Goal: Task Accomplishment & Management: Use online tool/utility

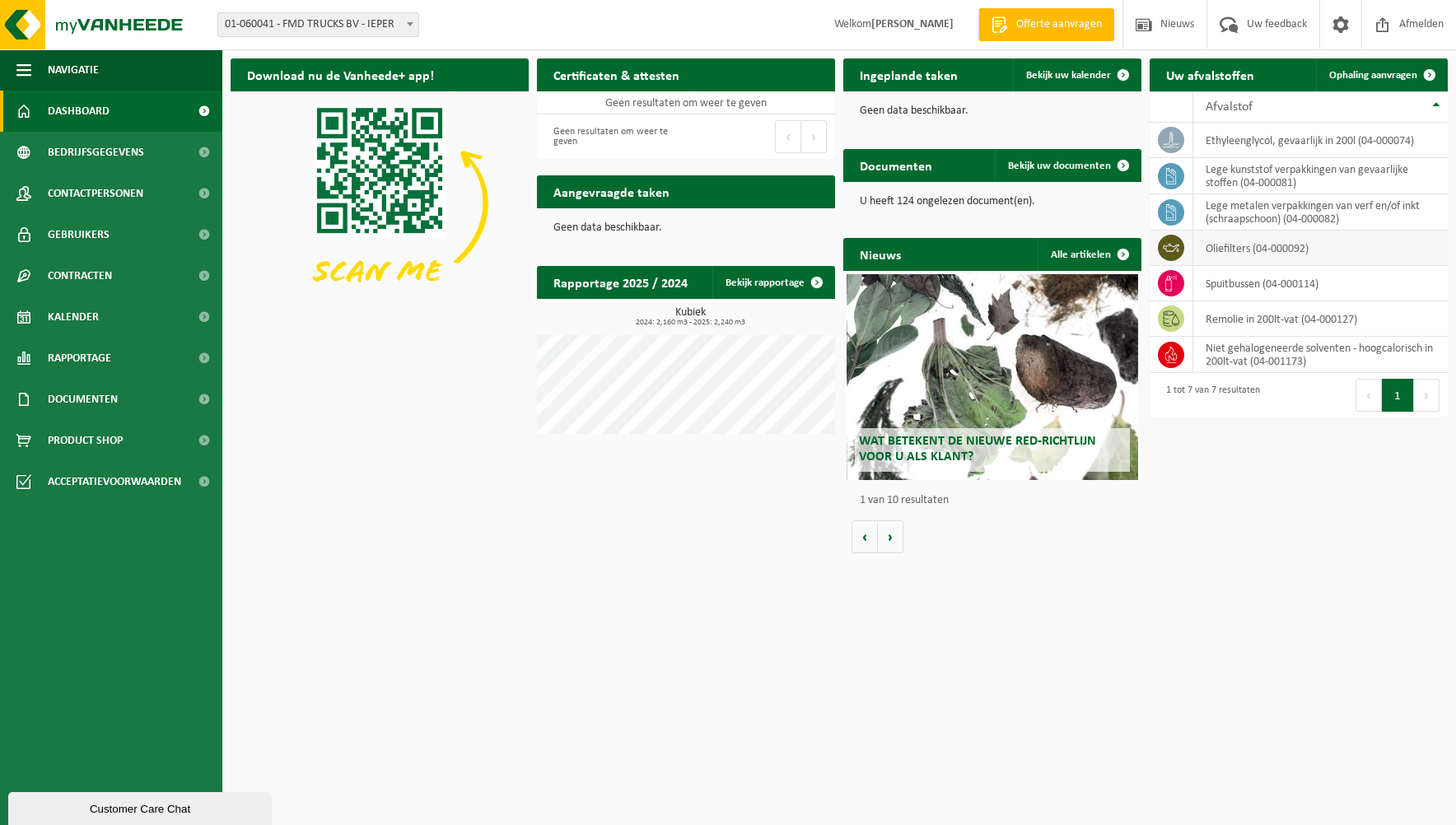
click at [1338, 248] on td "oliefilters (04-000092)" at bounding box center [1320, 248] width 254 height 36
click at [1410, 82] on link "Ophaling aanvragen" at bounding box center [1382, 74] width 131 height 33
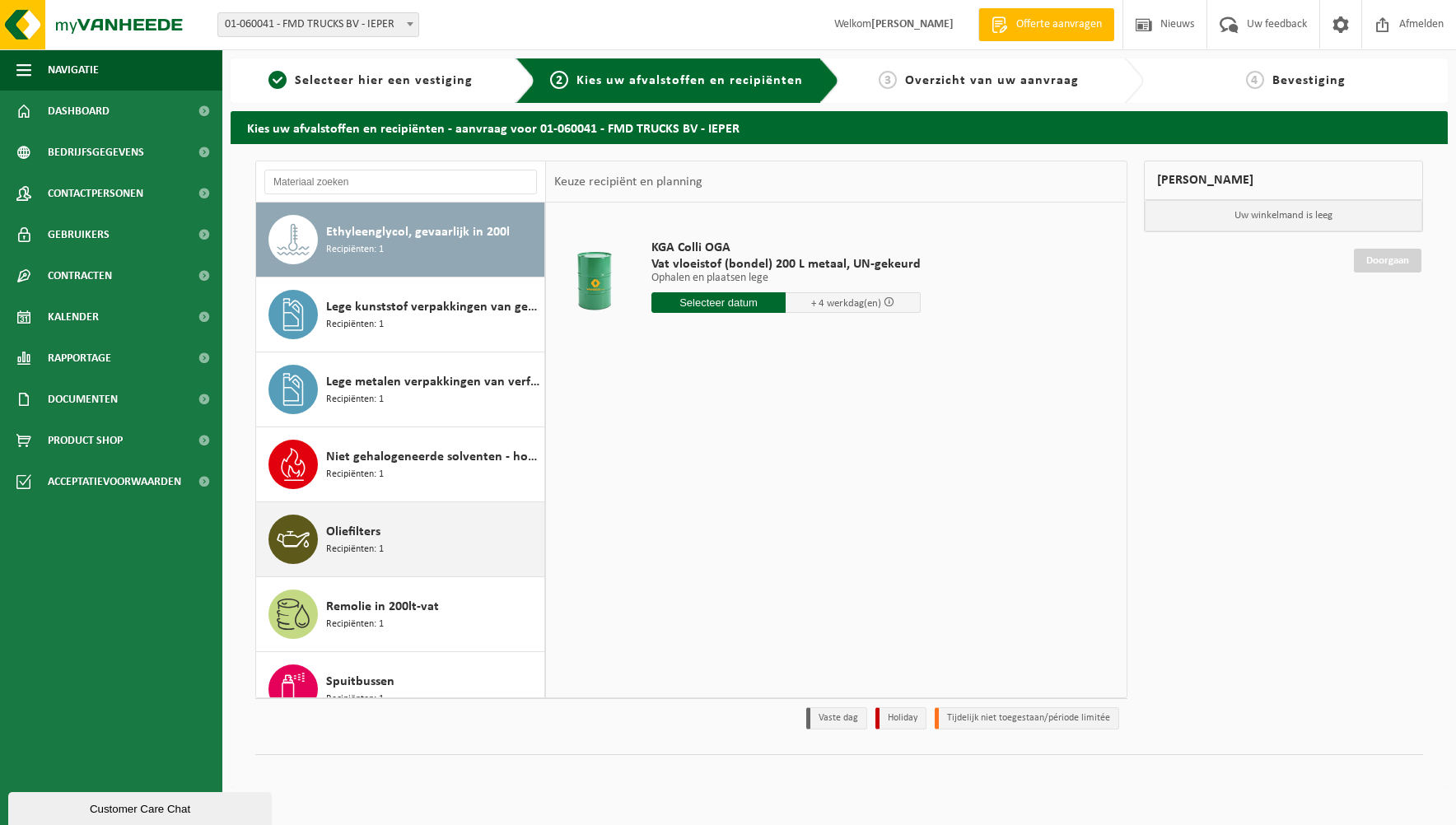
click at [303, 544] on icon at bounding box center [293, 539] width 33 height 33
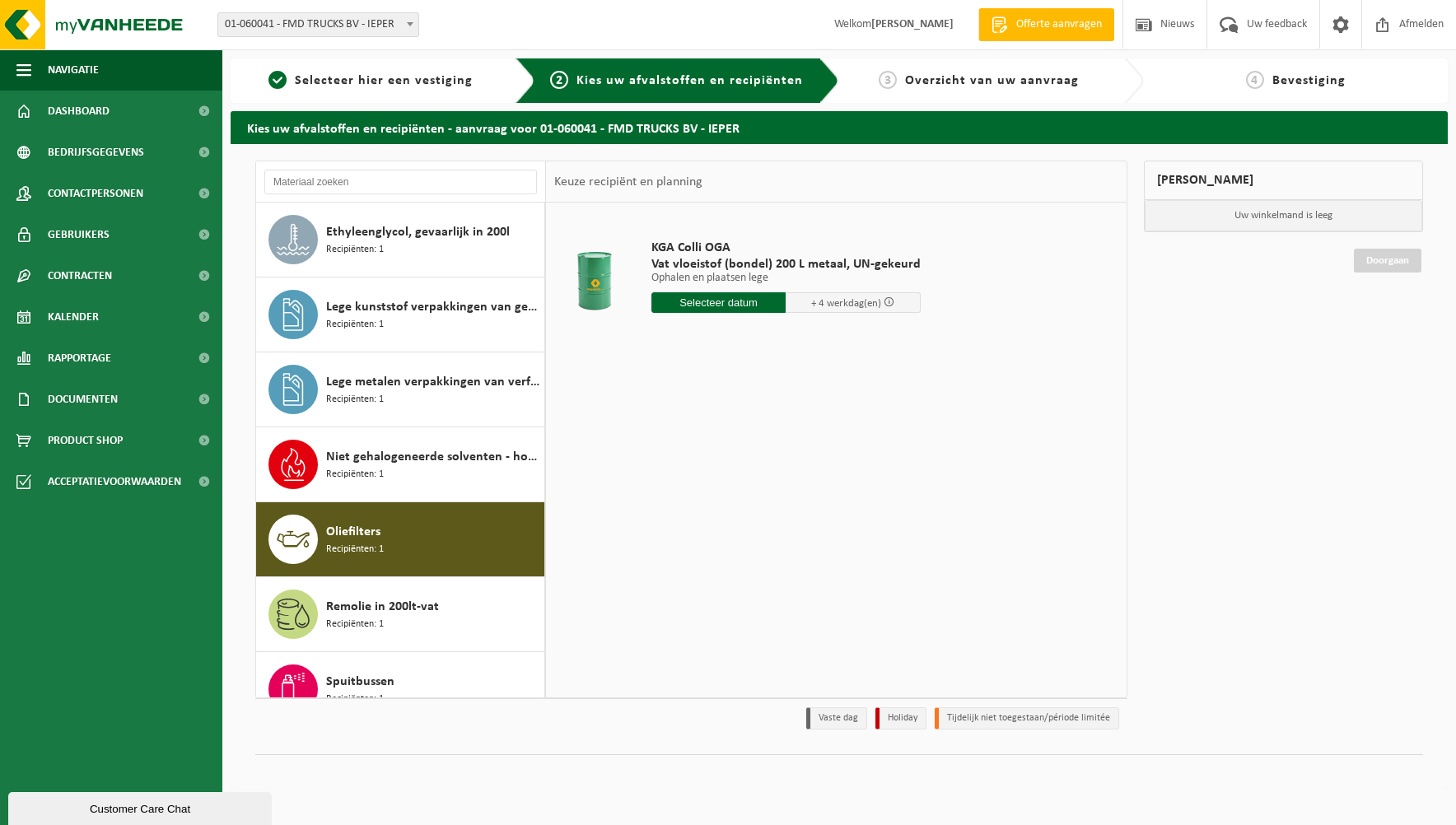
scroll to position [29, 0]
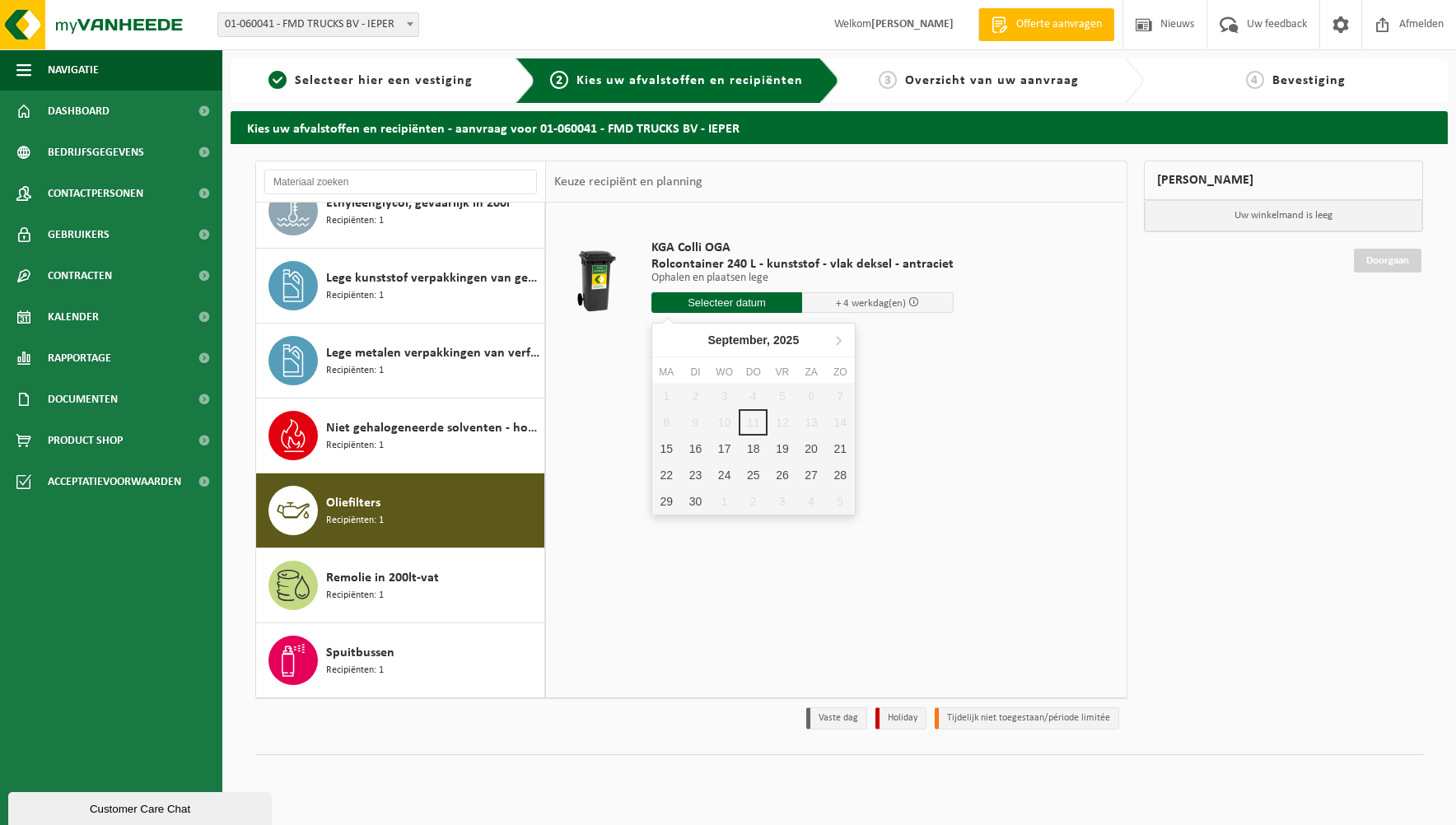
click at [678, 299] on input "text" at bounding box center [727, 303] width 151 height 21
click at [666, 456] on div "15" at bounding box center [667, 449] width 29 height 27
type input "Van 2025-09-15"
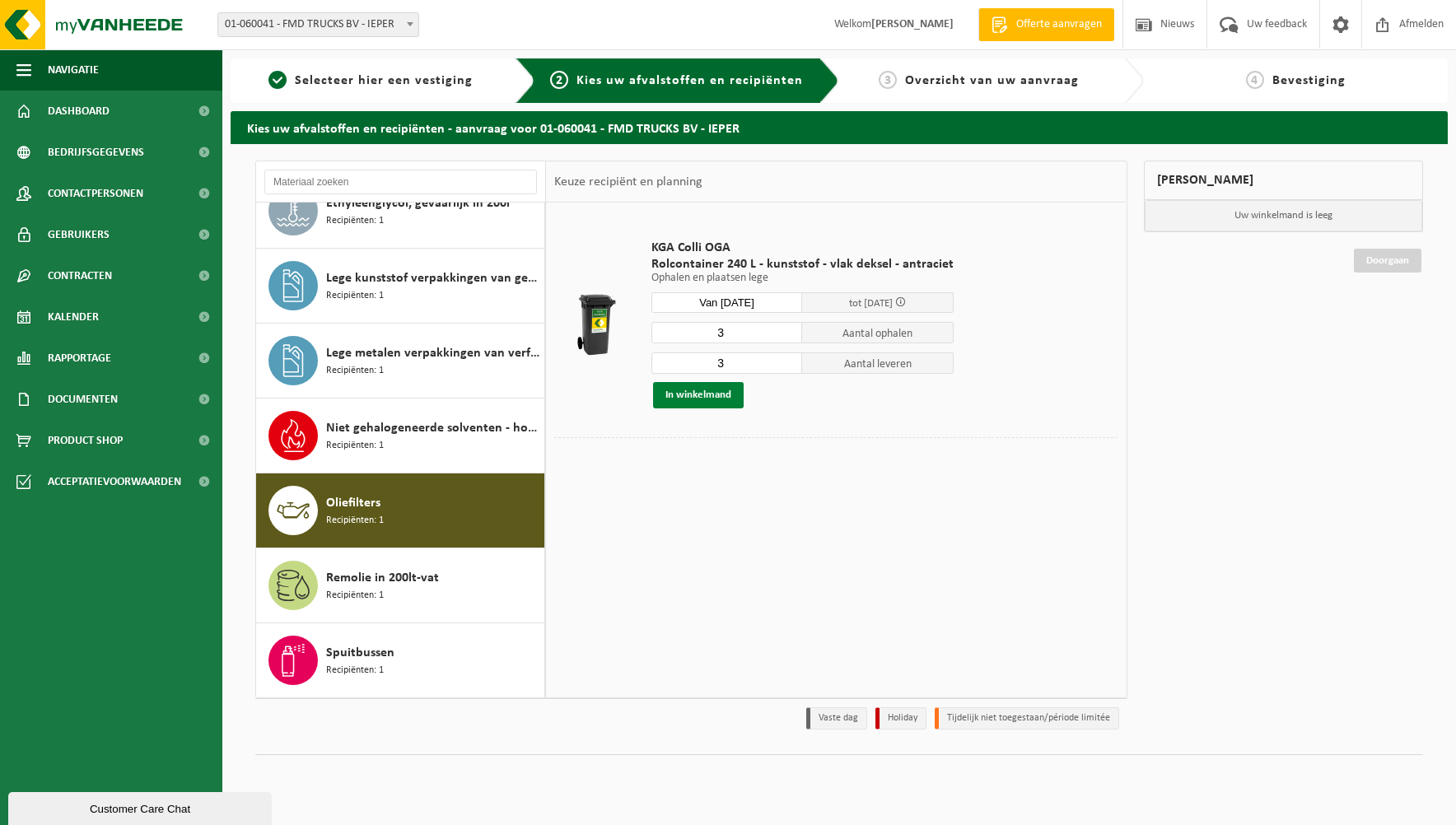
click at [691, 392] on button "In winkelmand" at bounding box center [698, 395] width 91 height 27
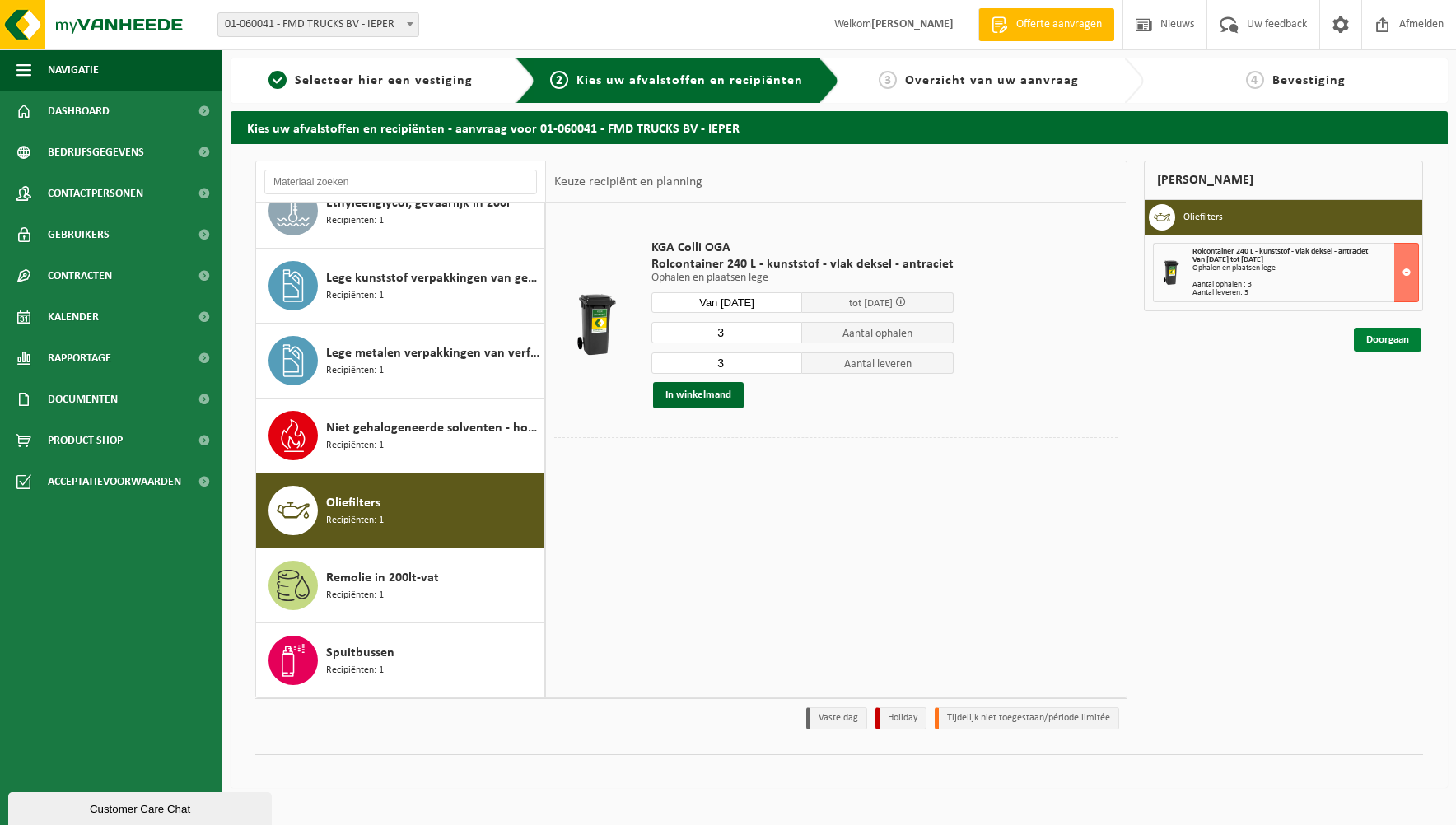
click at [1383, 332] on link "Doorgaan" at bounding box center [1388, 339] width 67 height 24
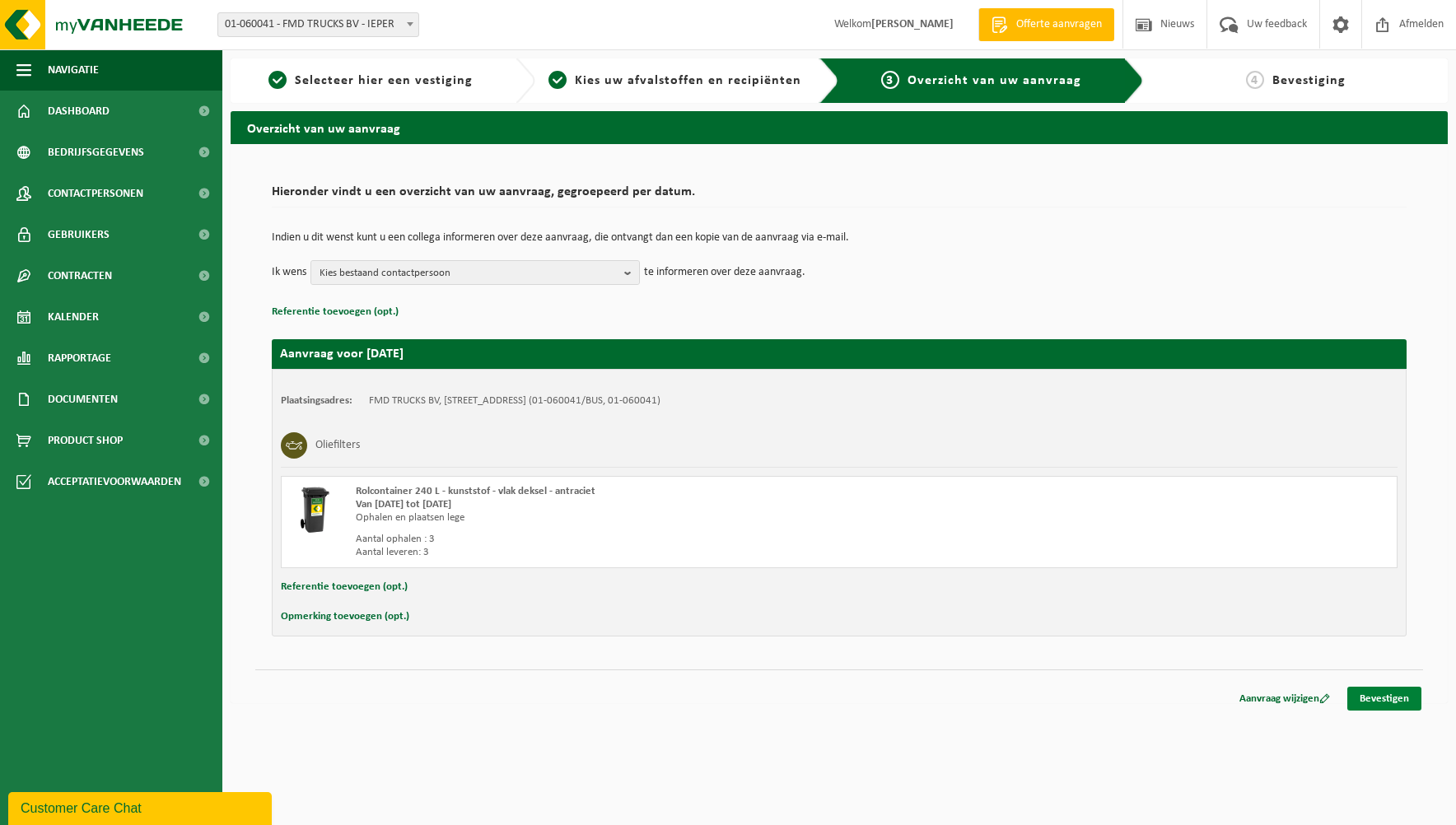
click at [1371, 694] on link "Bevestigen" at bounding box center [1384, 698] width 74 height 24
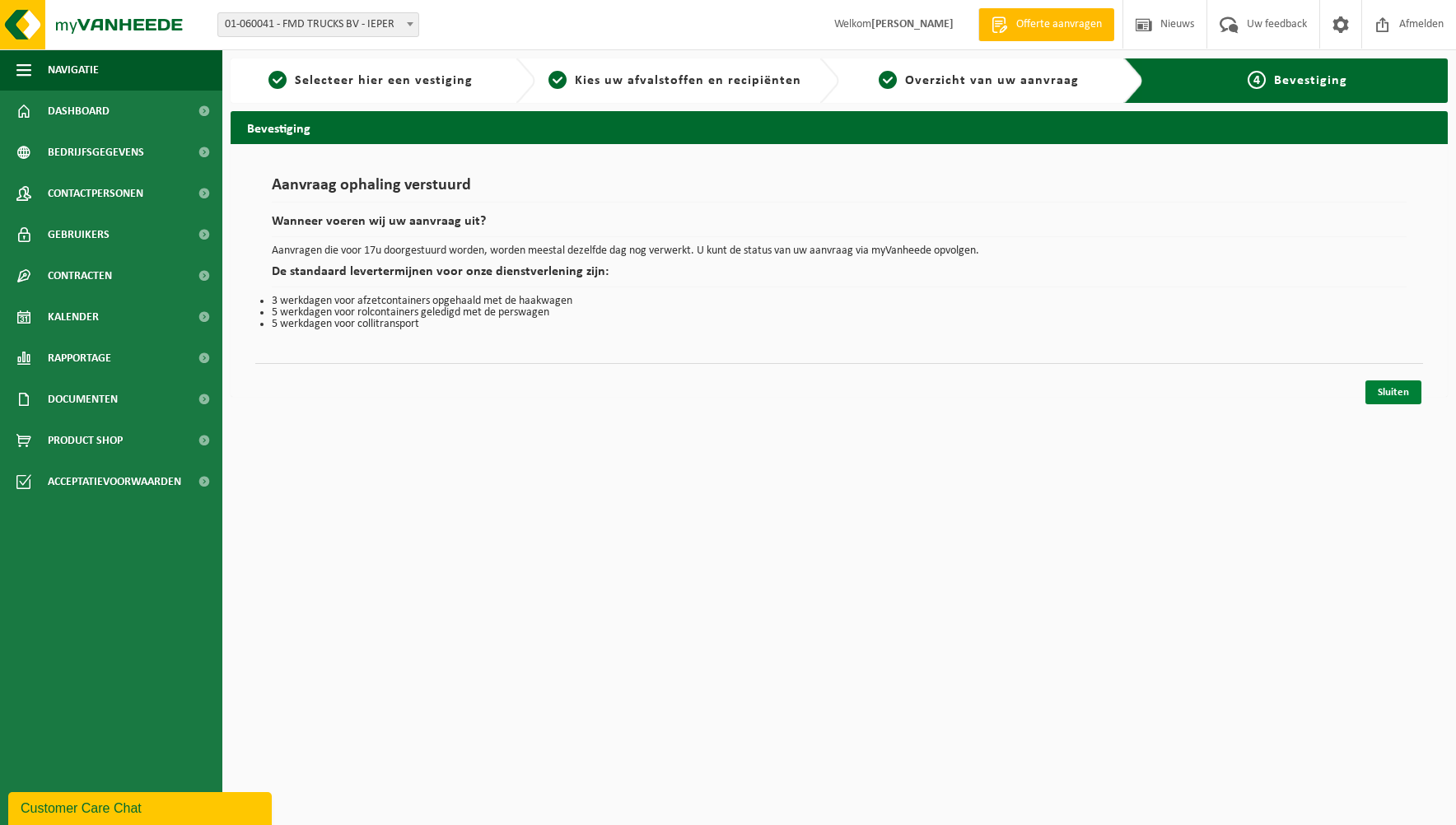
click at [1375, 389] on link "Sluiten" at bounding box center [1394, 393] width 56 height 24
